Goal: Navigation & Orientation: Find specific page/section

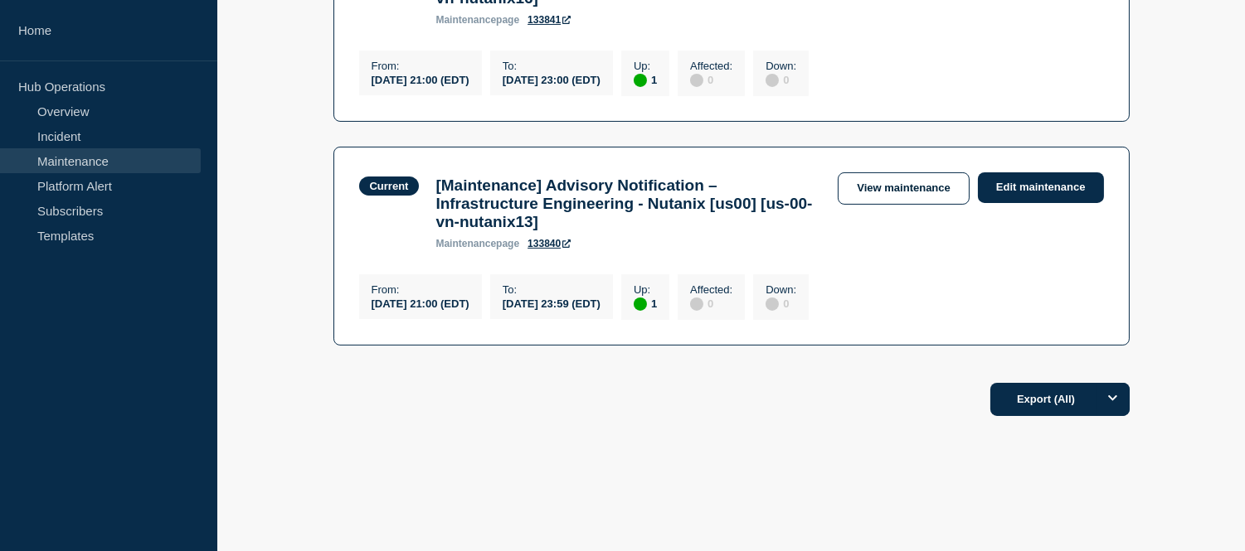
scroll to position [644, 0]
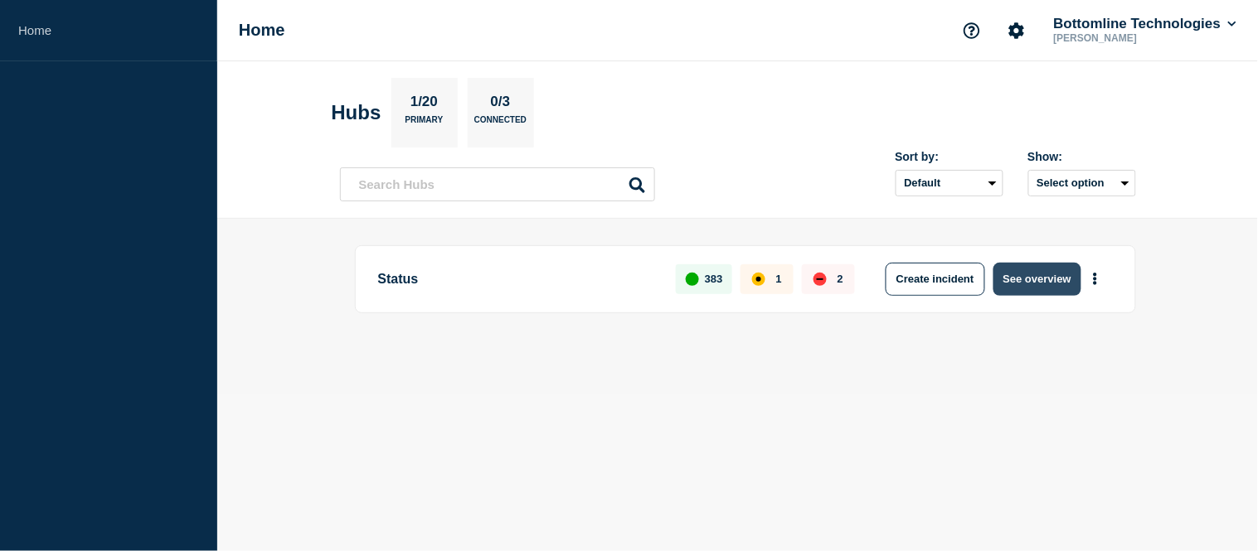
click at [1029, 274] on button "See overview" at bounding box center [1037, 279] width 88 height 33
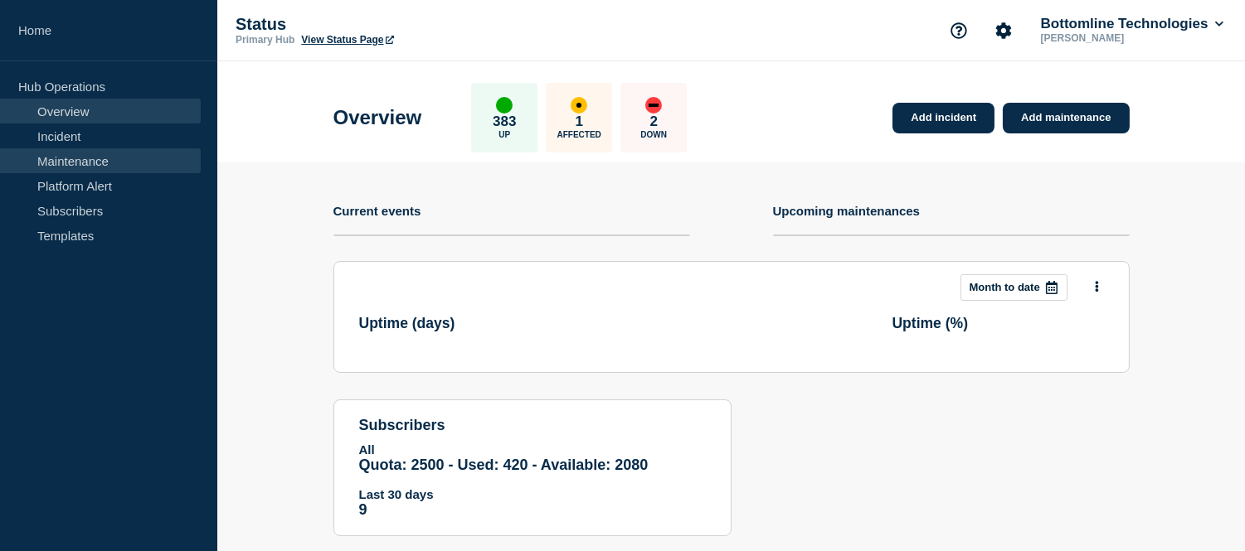
click at [112, 167] on link "Maintenance" at bounding box center [100, 160] width 201 height 25
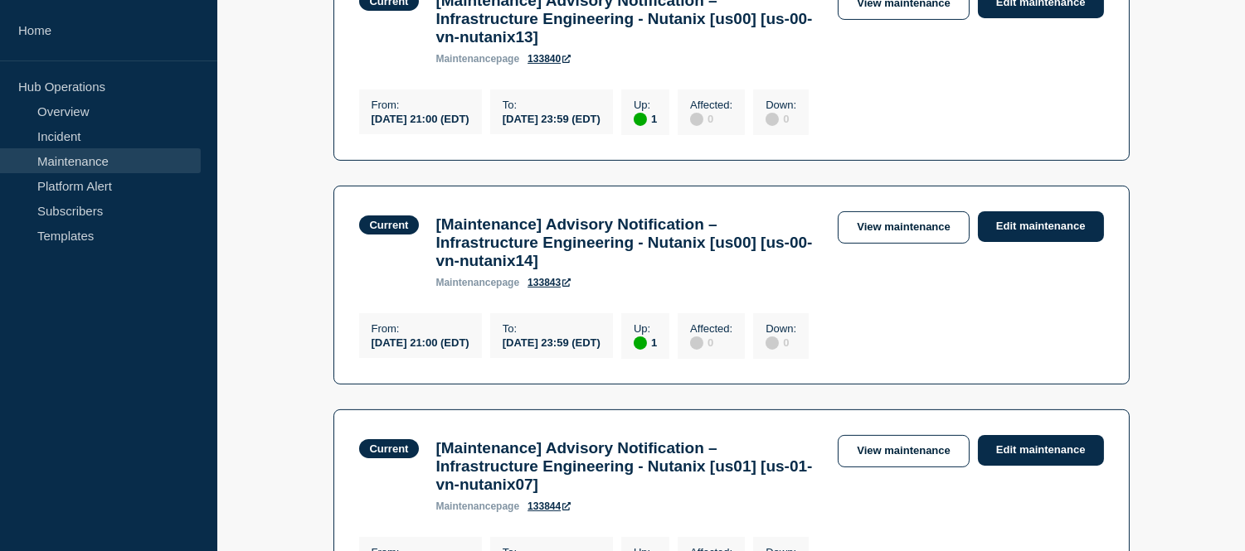
scroll to position [1172, 0]
